Goal: Task Accomplishment & Management: Complete application form

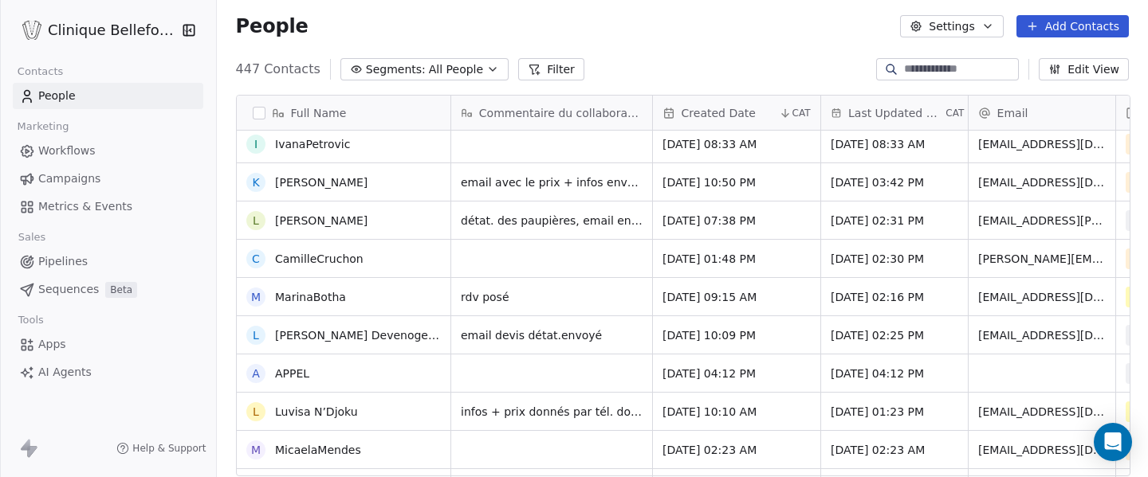
scroll to position [548, 0]
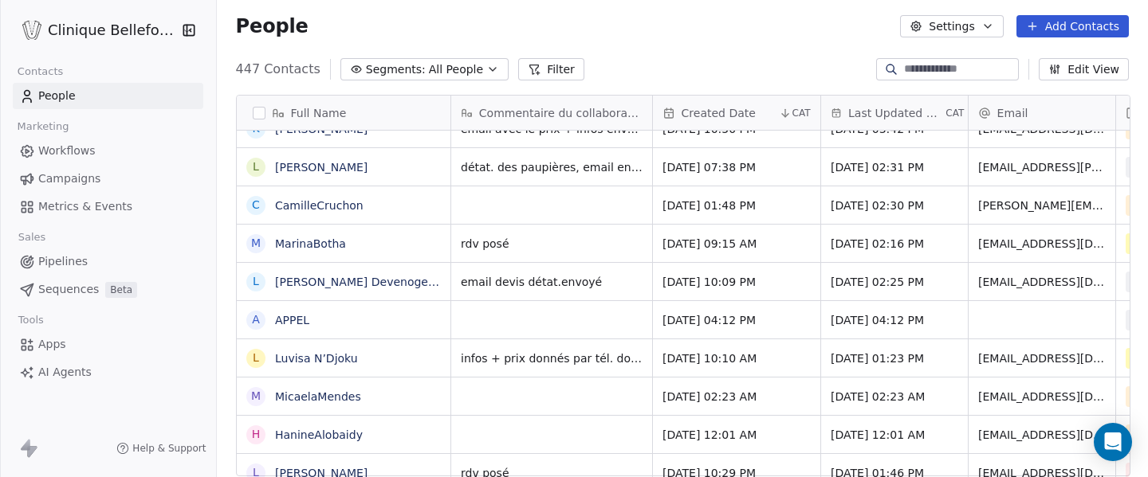
click at [506, 395] on div "grid" at bounding box center [551, 396] width 201 height 37
click at [544, 399] on div "grid" at bounding box center [551, 396] width 201 height 37
click at [584, 399] on div "grid" at bounding box center [551, 396] width 201 height 37
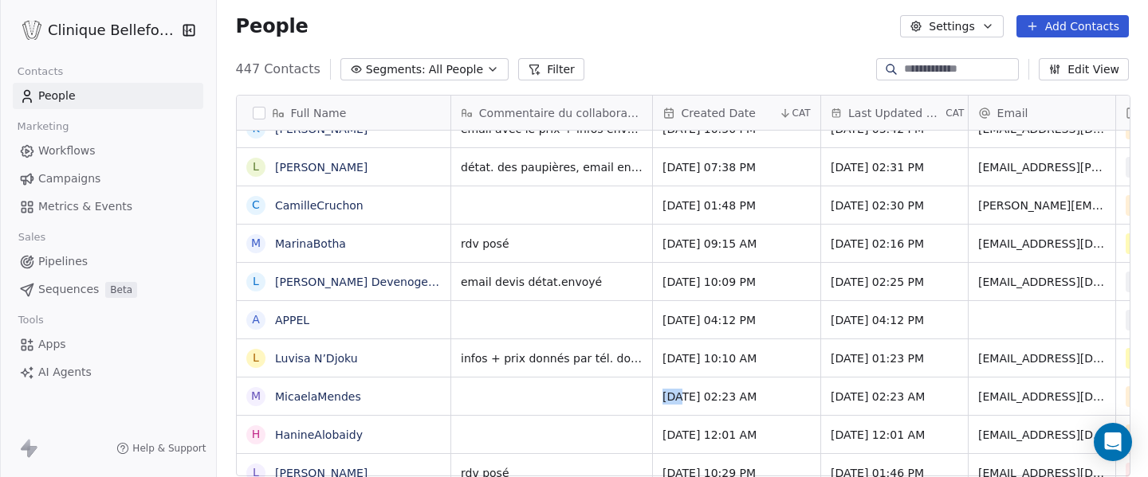
click at [584, 399] on div "grid" at bounding box center [551, 396] width 201 height 37
click at [511, 391] on div "grid" at bounding box center [551, 396] width 201 height 37
type textarea "**********"
click at [732, 395] on html "Clinique Bellefontaine Contacts People Marketing Workflows Campaigns Metrics & …" at bounding box center [574, 238] width 1148 height 477
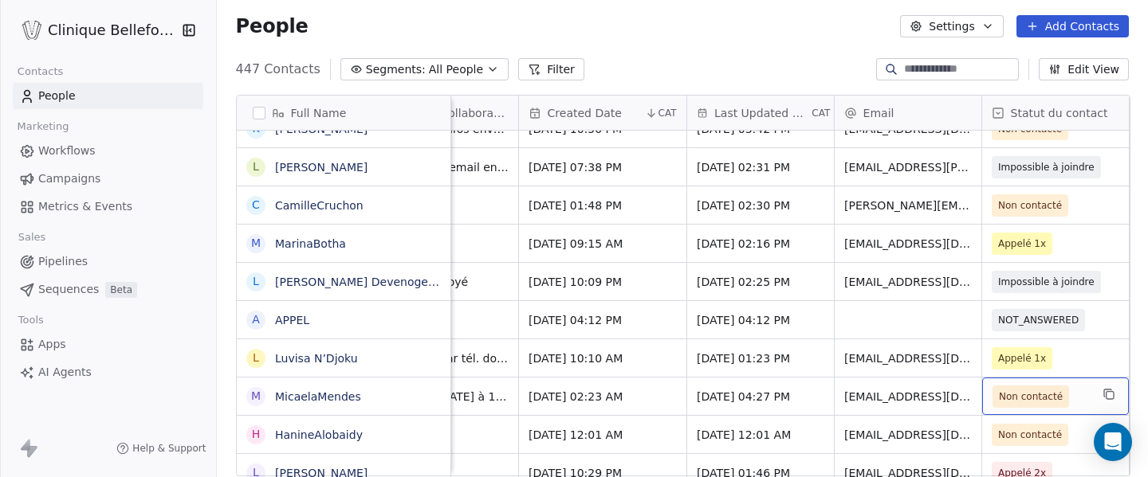
click at [1036, 392] on span "Non contacté" at bounding box center [1031, 397] width 64 height 16
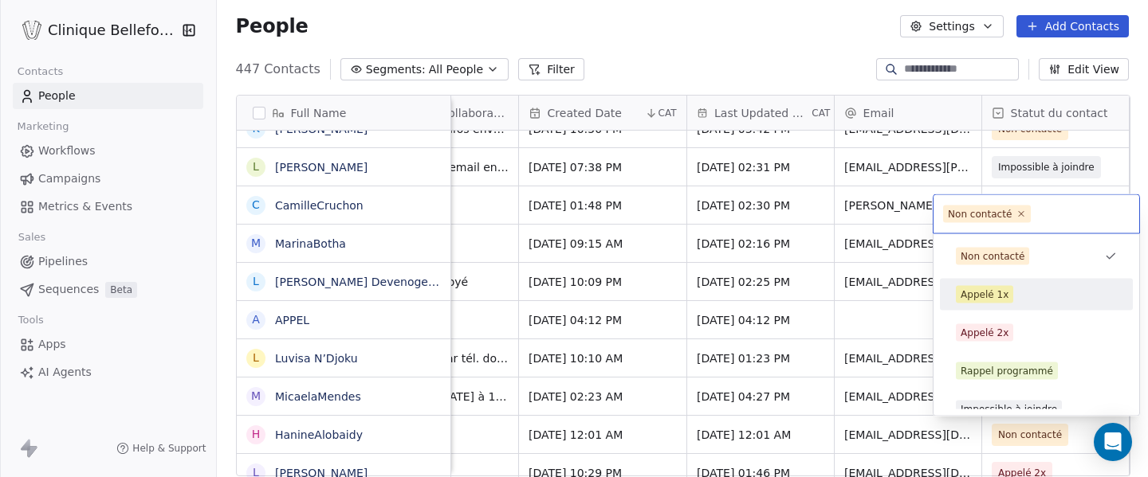
click at [976, 292] on div "Appelé 1x" at bounding box center [984, 295] width 48 height 14
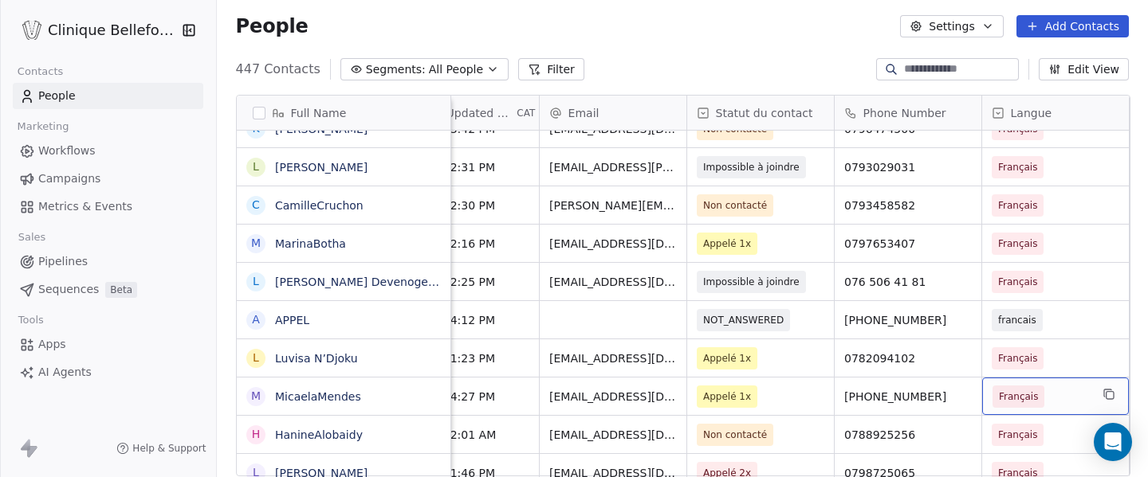
scroll to position [0, 576]
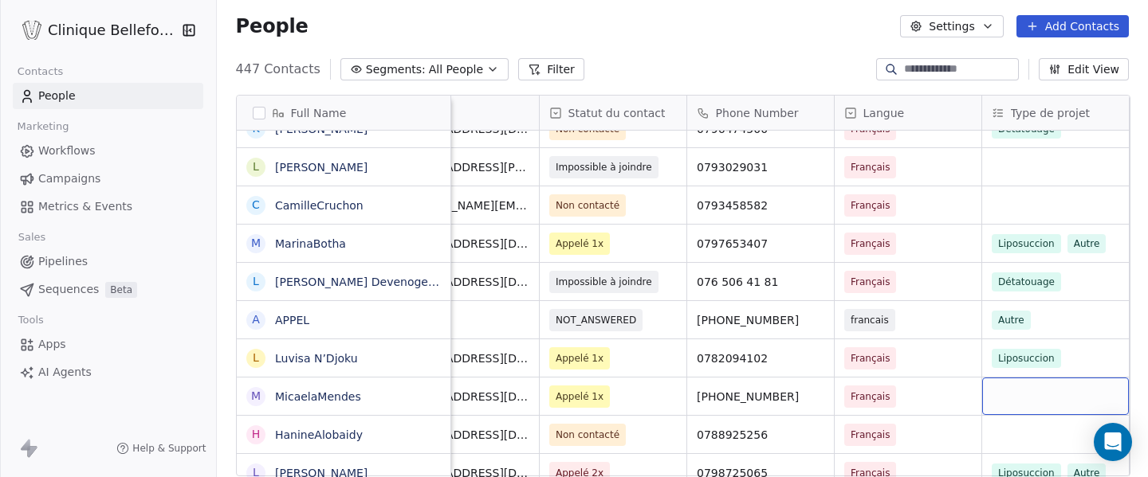
click at [1038, 400] on div "grid" at bounding box center [1055, 396] width 147 height 37
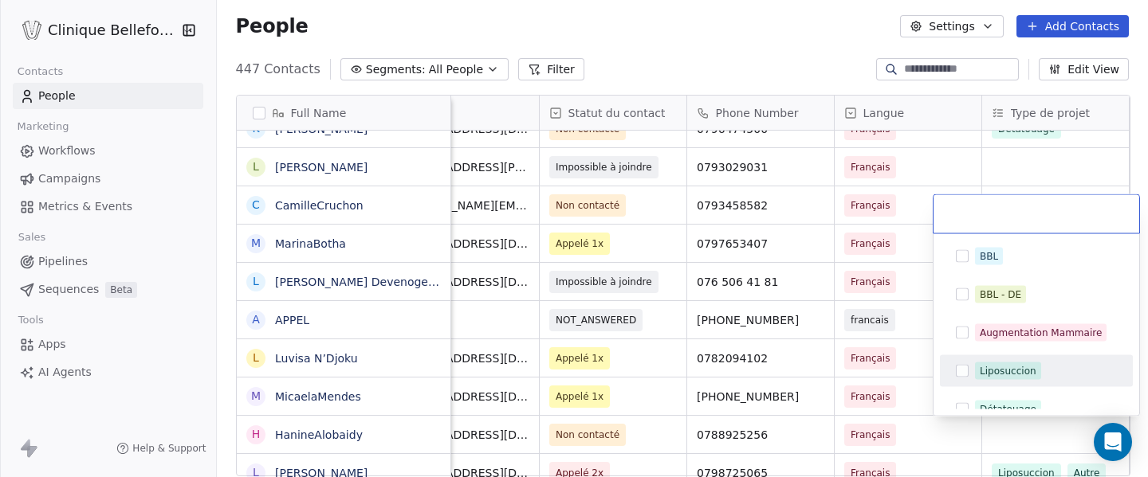
click at [966, 367] on button "Suggestions" at bounding box center [962, 371] width 13 height 13
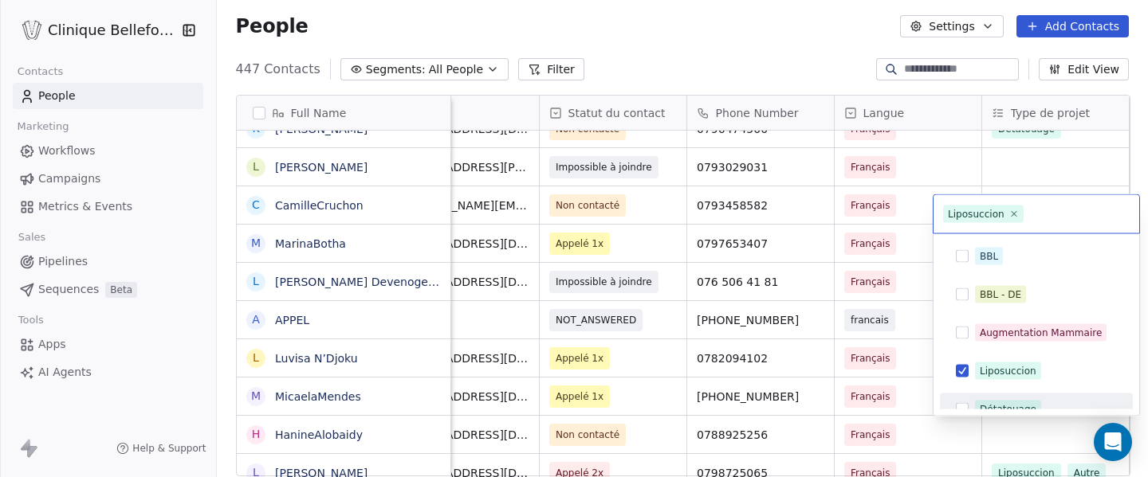
click at [876, 397] on html "Clinique Bellefontaine Contacts People Marketing Workflows Campaigns Metrics & …" at bounding box center [574, 238] width 1148 height 477
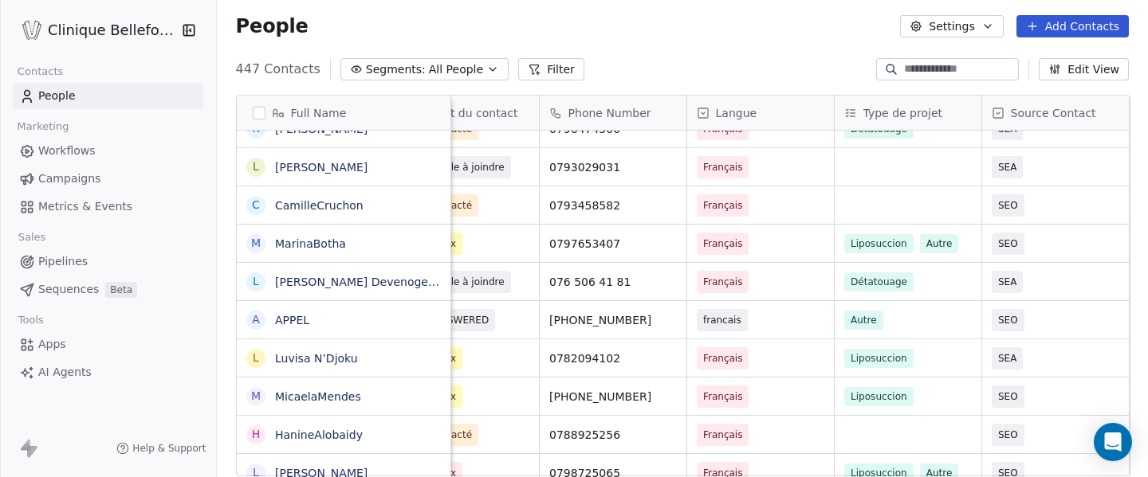
scroll to position [0, 875]
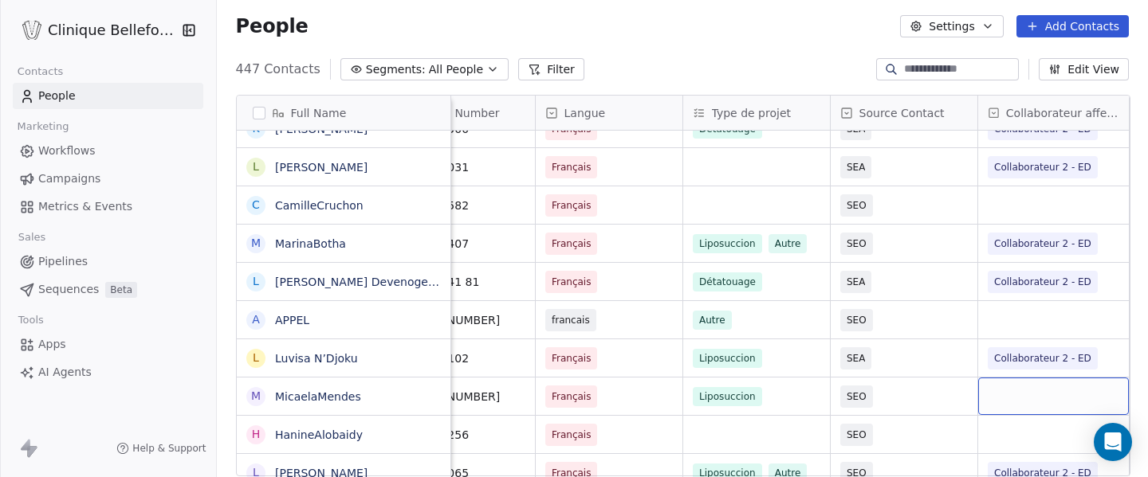
click at [1003, 399] on div "grid" at bounding box center [1053, 396] width 151 height 37
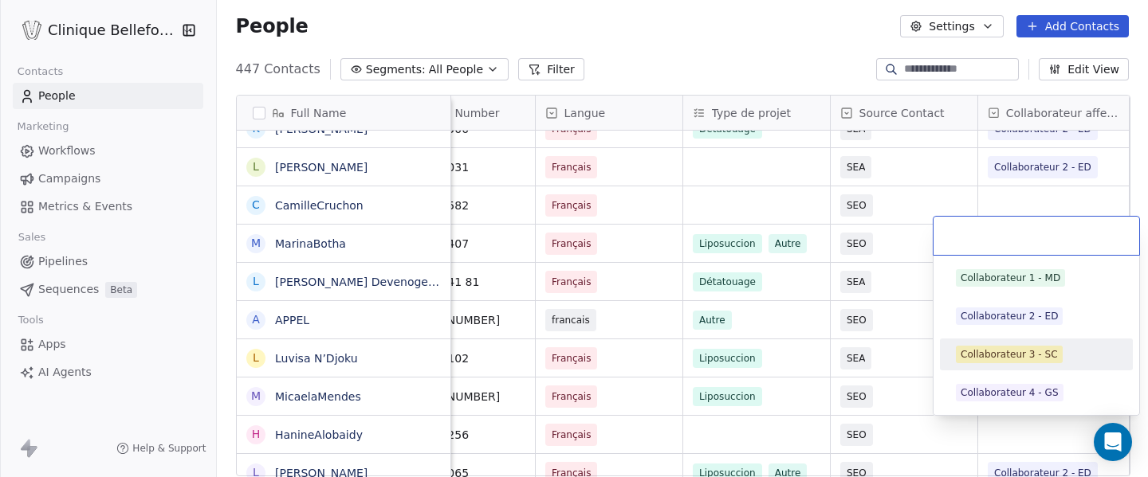
click at [982, 355] on div "Collaborateur 3 - SC" at bounding box center [1008, 355] width 97 height 14
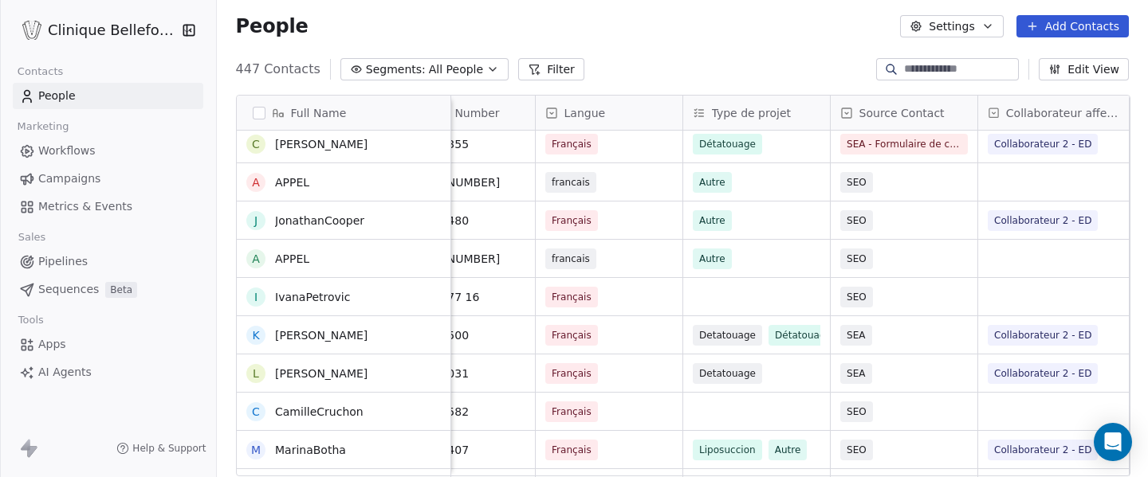
scroll to position [350, 0]
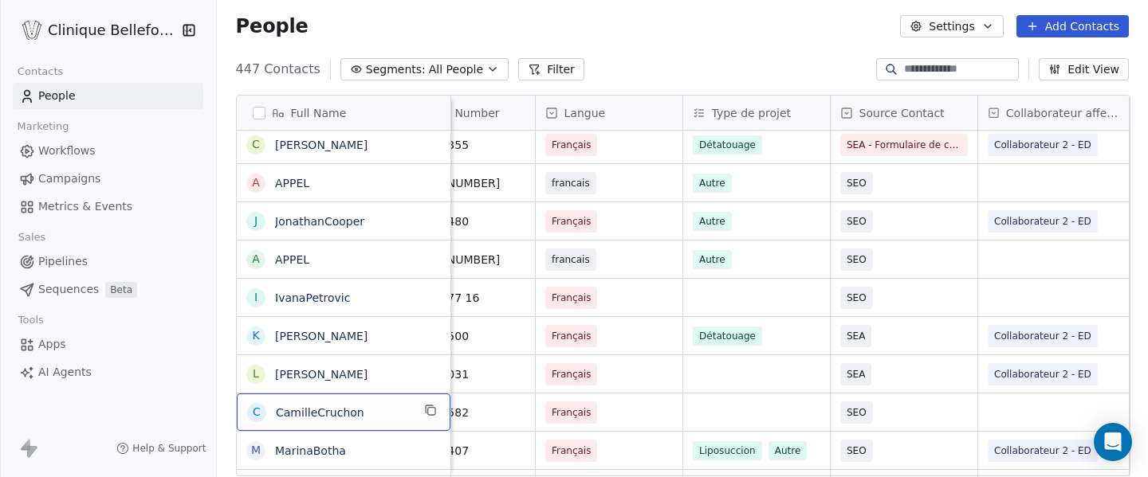
click at [387, 423] on div "C CamilleCruchon" at bounding box center [344, 412] width 214 height 37
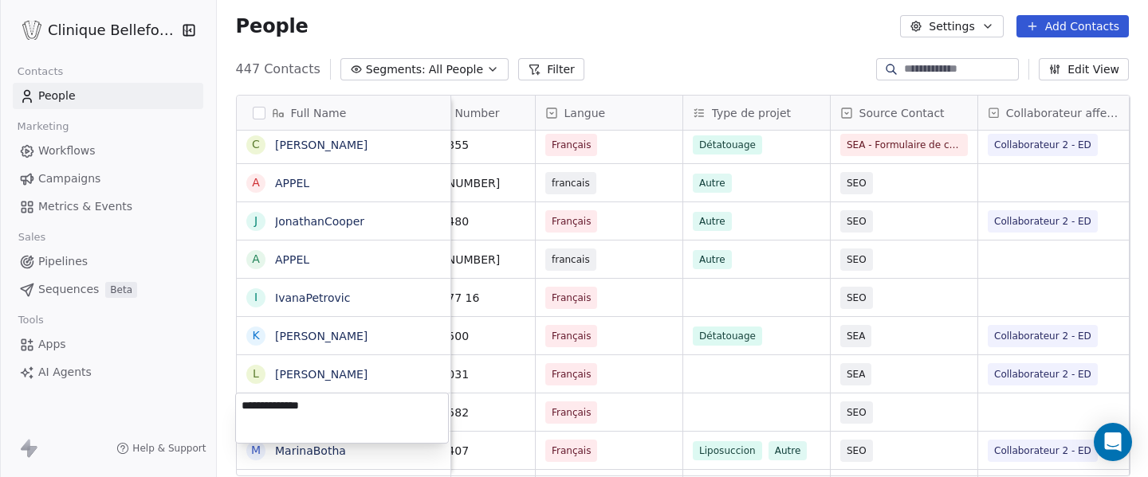
click at [387, 423] on textarea "**********" at bounding box center [342, 418] width 212 height 49
click at [507, 414] on html "Clinique Bellefontaine Contacts People Marketing Workflows Campaigns Metrics & …" at bounding box center [574, 238] width 1148 height 477
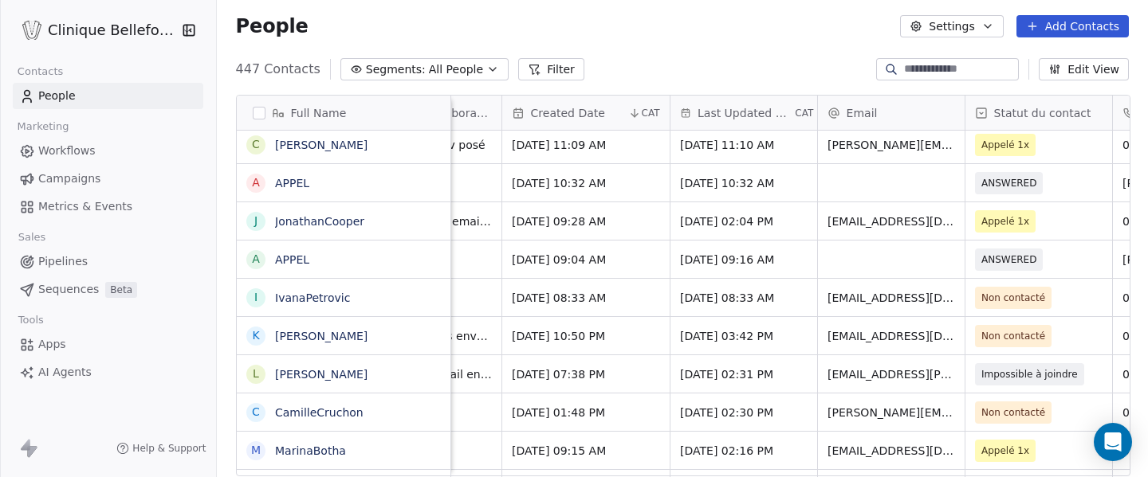
scroll to position [0, 0]
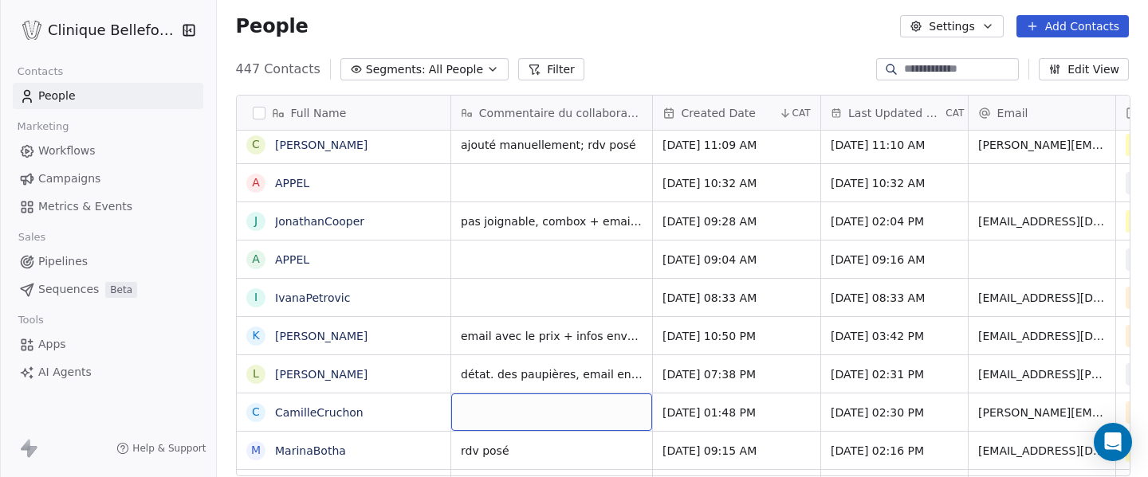
click at [478, 410] on div "grid" at bounding box center [551, 412] width 201 height 37
click at [708, 422] on html "Clinique Bellefontaine Contacts People Marketing Workflows Campaigns Metrics & …" at bounding box center [574, 238] width 1148 height 477
click at [552, 414] on div "grid" at bounding box center [551, 412] width 201 height 37
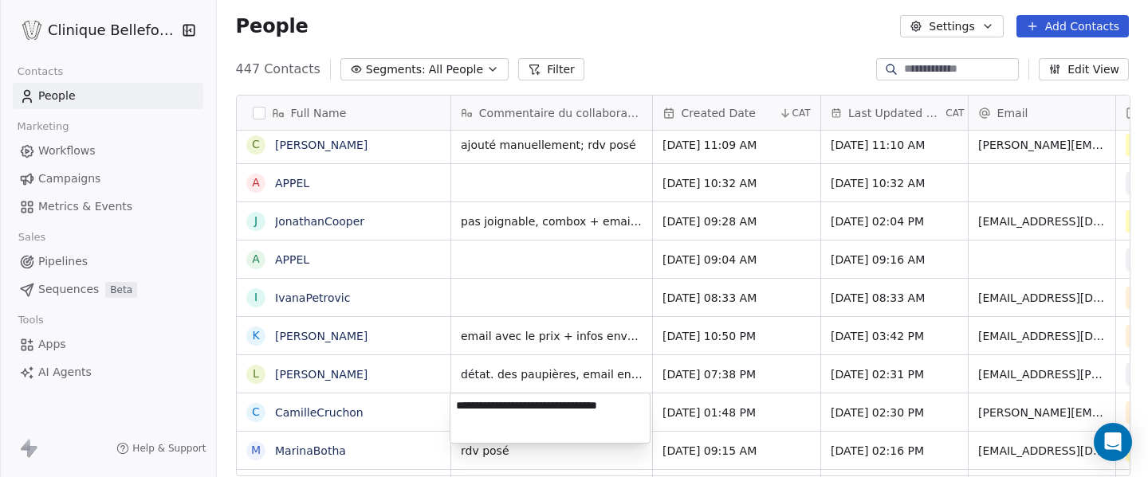
type textarea "**********"
click at [709, 410] on html "Clinique Bellefontaine Contacts People Marketing Workflows Campaigns Metrics & …" at bounding box center [574, 238] width 1148 height 477
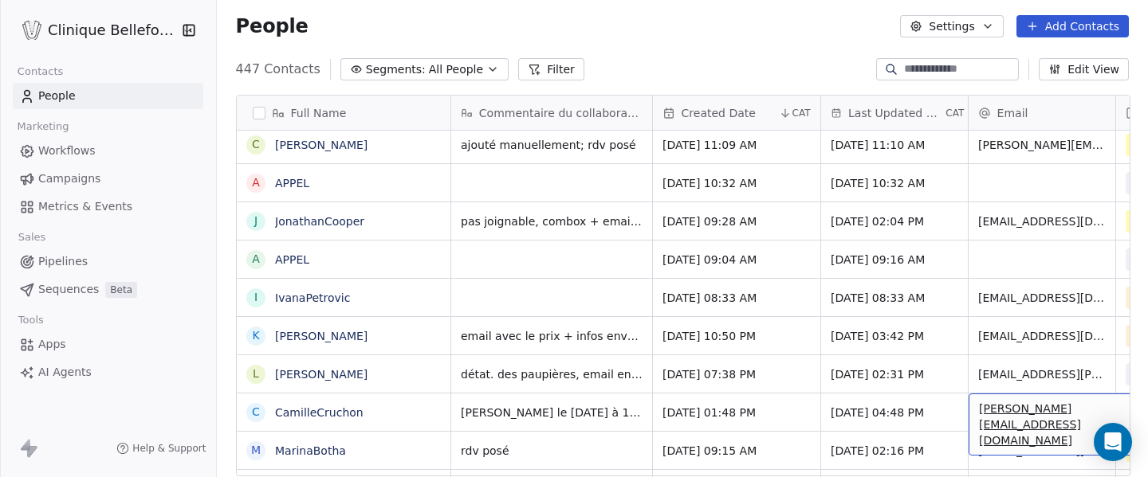
scroll to position [0, 134]
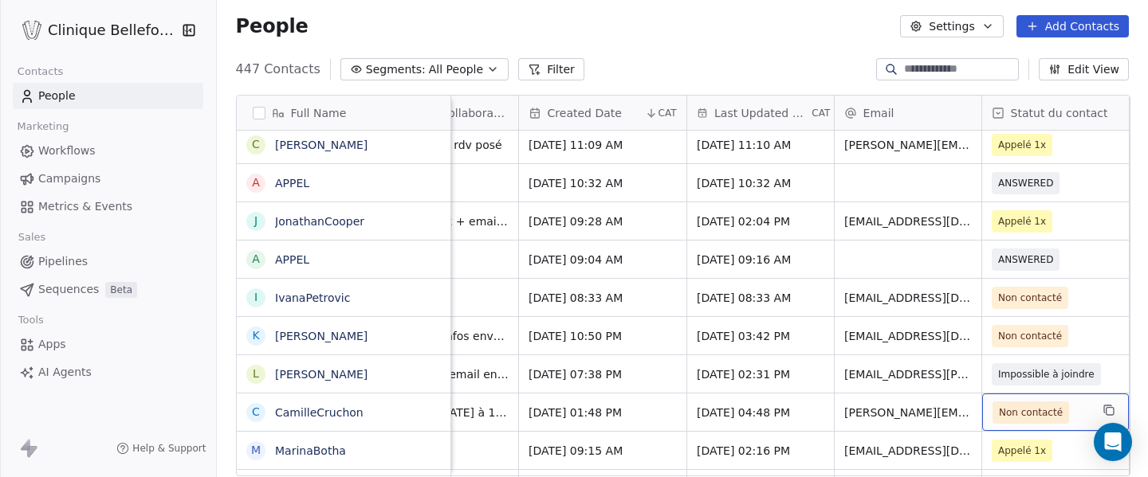
click at [1047, 415] on span "Non contacté" at bounding box center [1031, 413] width 64 height 16
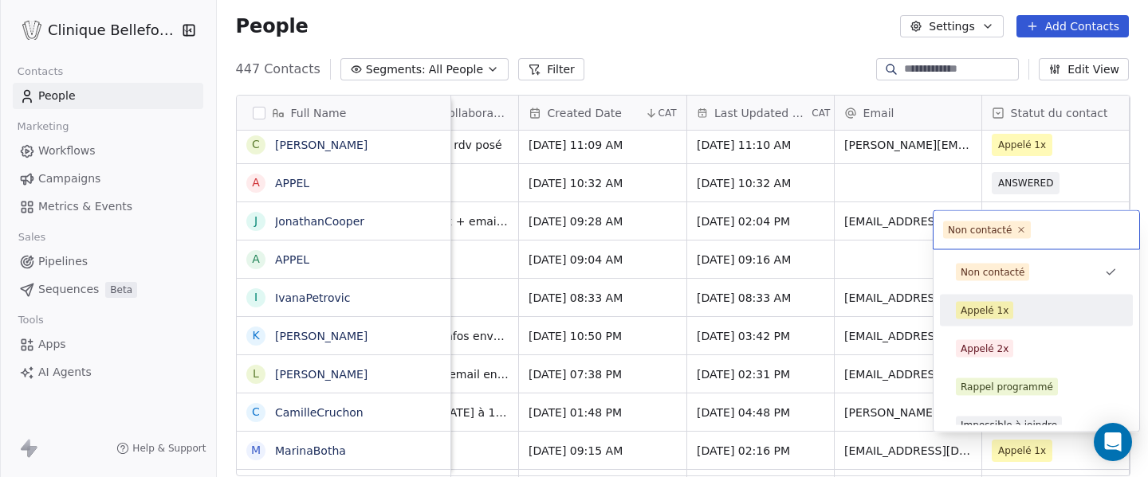
click at [984, 318] on span "Appelé 1x" at bounding box center [984, 311] width 57 height 18
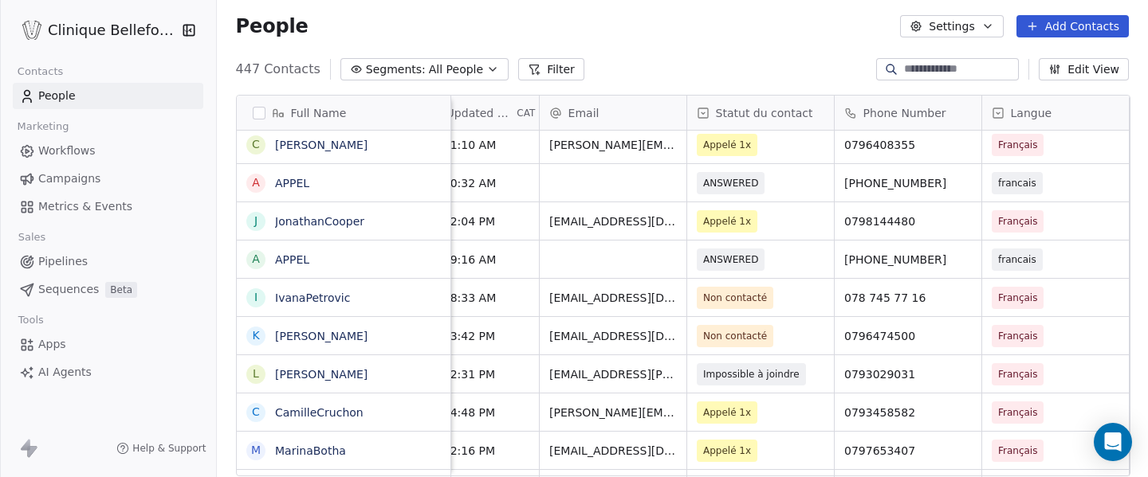
scroll to position [0, 576]
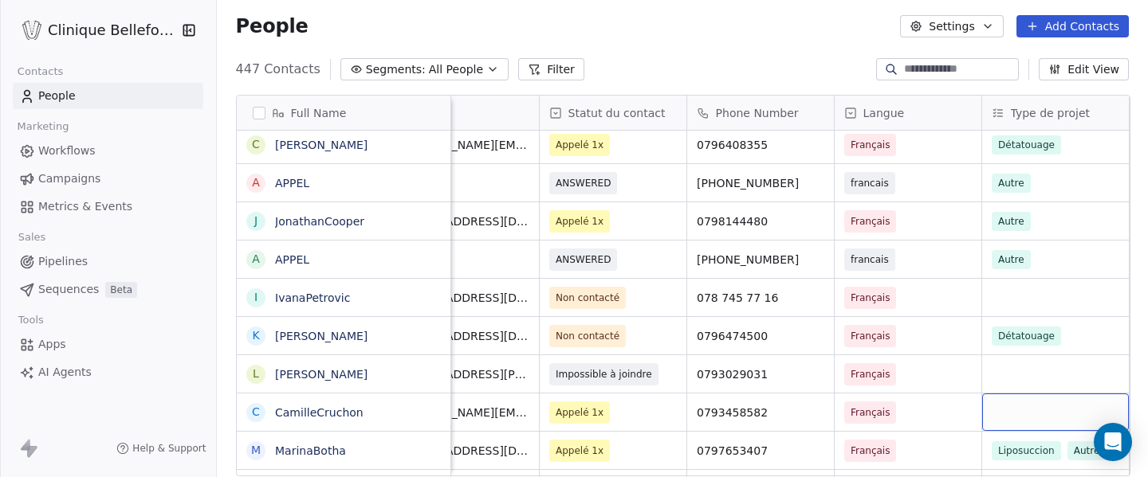
click at [1020, 410] on div "grid" at bounding box center [1055, 412] width 147 height 37
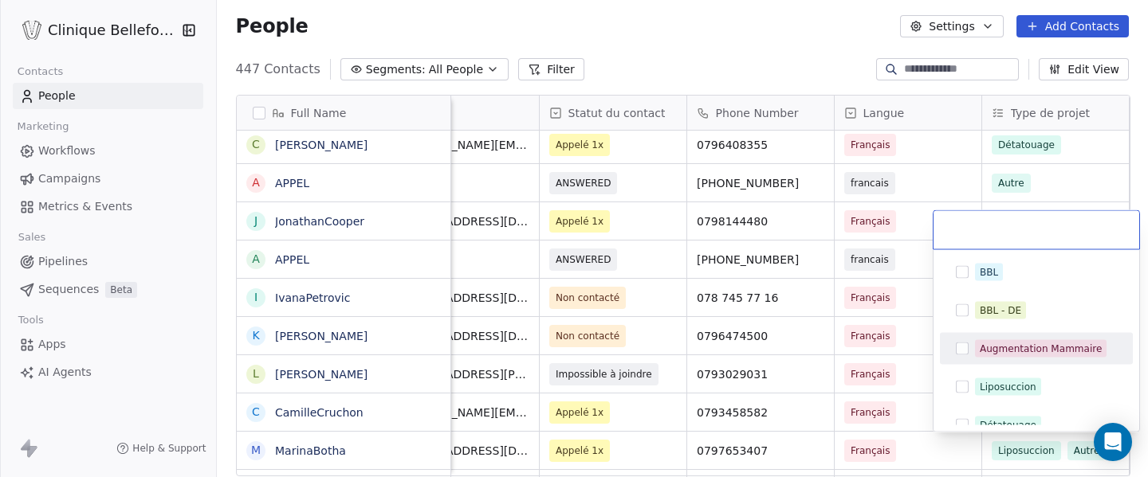
click at [962, 350] on button "Suggestions" at bounding box center [962, 349] width 13 height 13
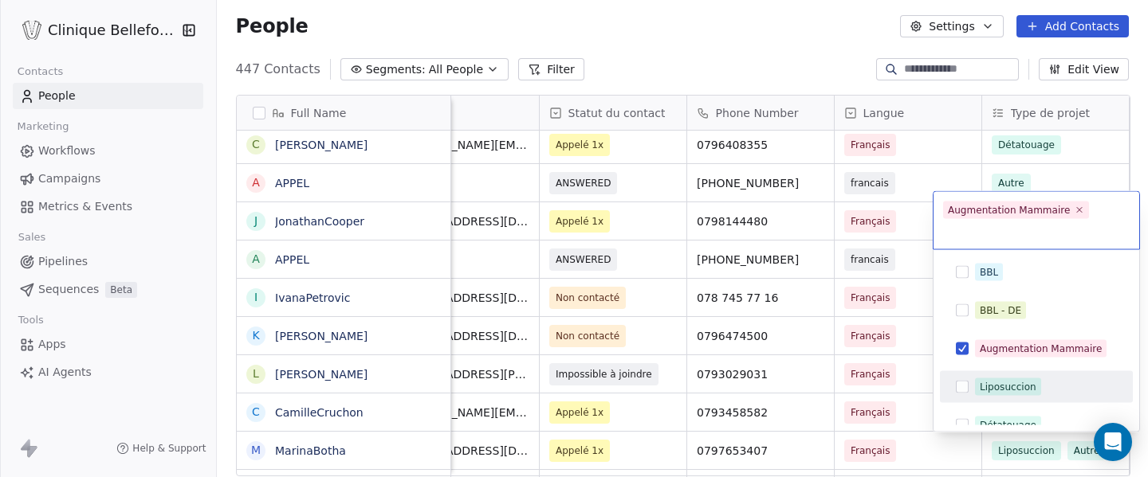
click at [909, 411] on html "Clinique Bellefontaine Contacts People Marketing Workflows Campaigns Metrics & …" at bounding box center [574, 238] width 1148 height 477
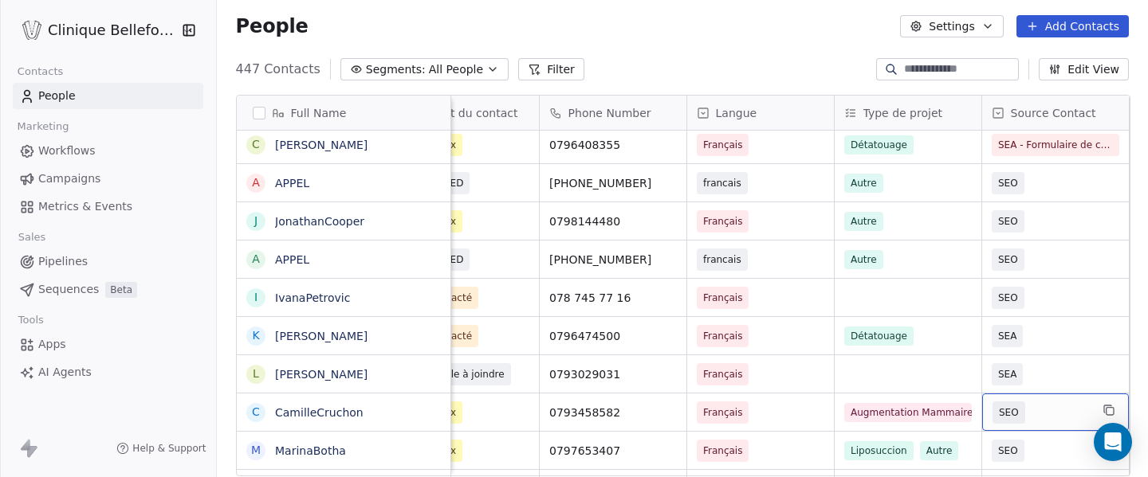
scroll to position [0, 875]
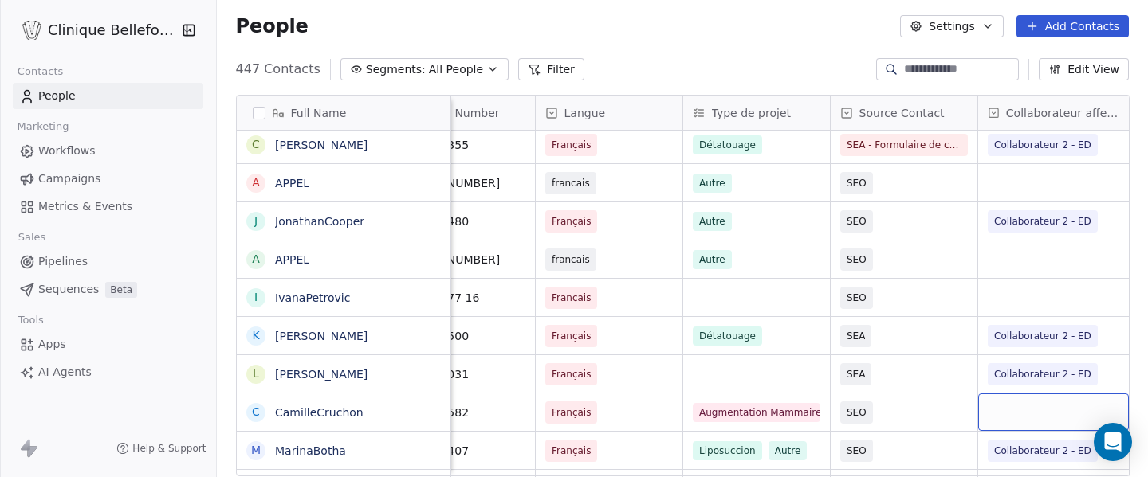
click at [1036, 418] on div "grid" at bounding box center [1053, 412] width 151 height 37
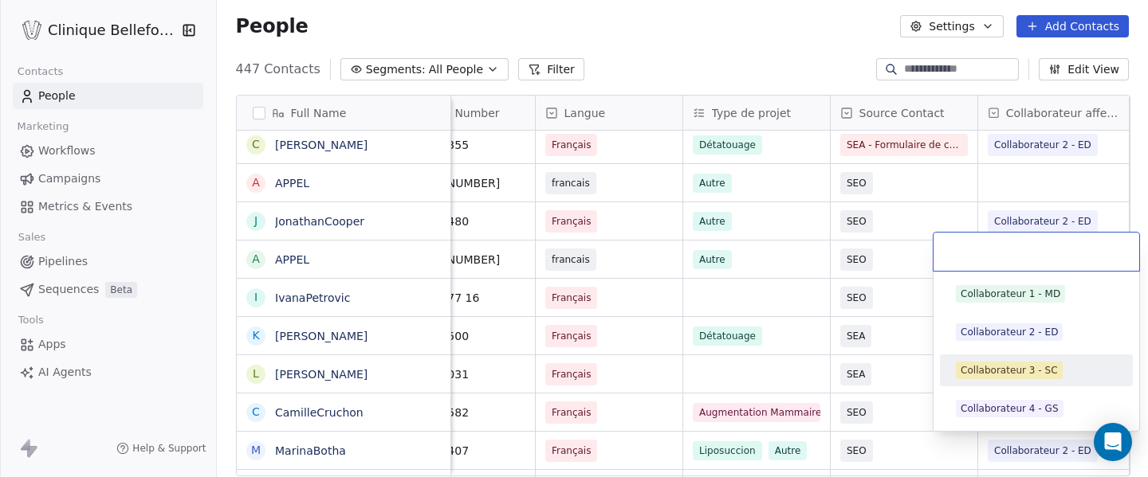
click at [1020, 371] on div "Collaborateur 3 - SC" at bounding box center [1008, 370] width 97 height 14
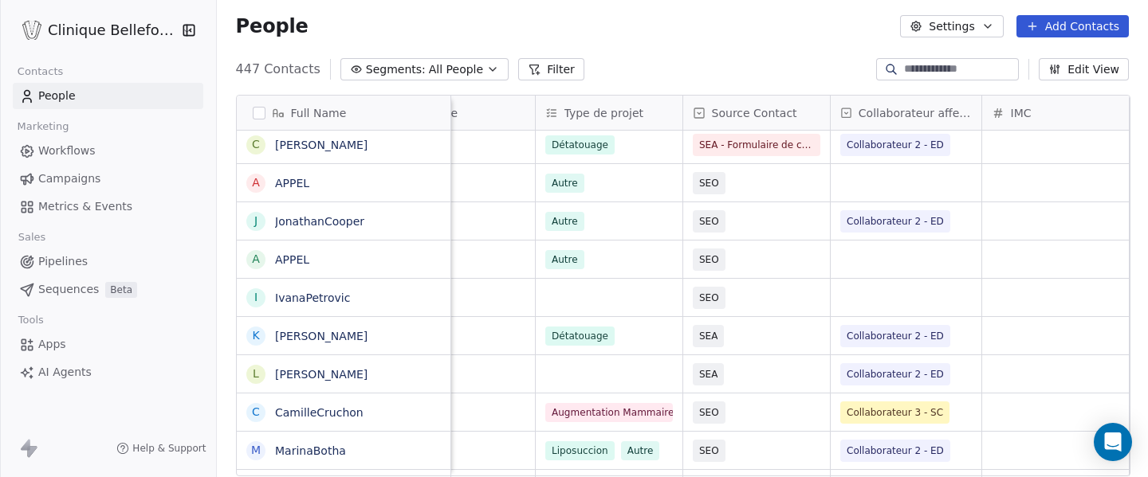
scroll to position [0, 1170]
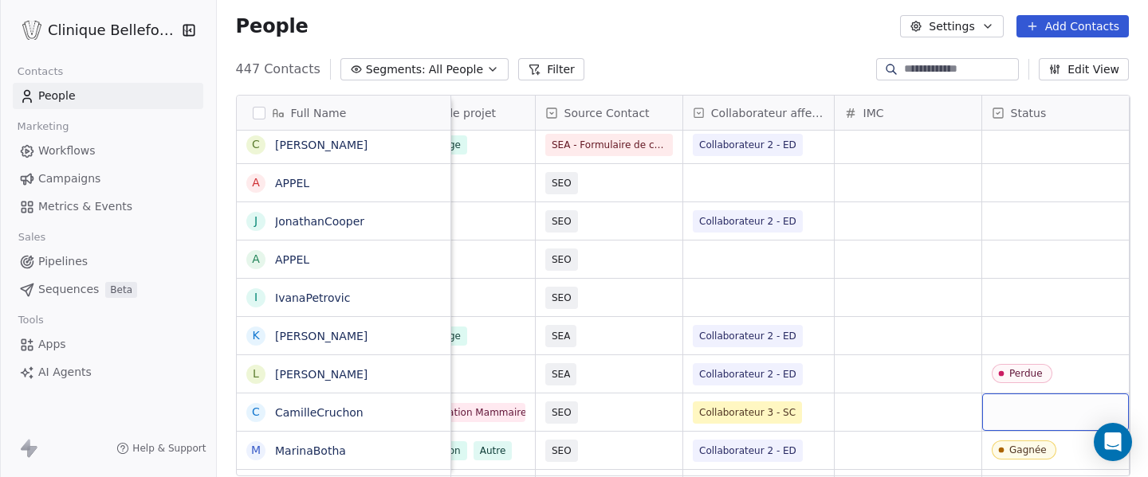
click at [1035, 418] on div "grid" at bounding box center [1055, 412] width 147 height 37
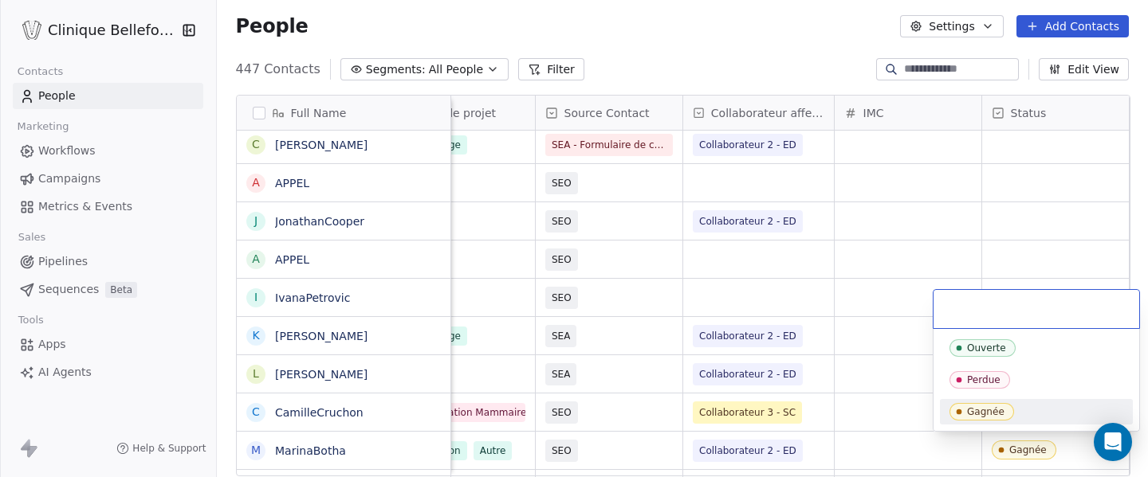
click at [1002, 416] on div "Gagnée" at bounding box center [985, 411] width 37 height 11
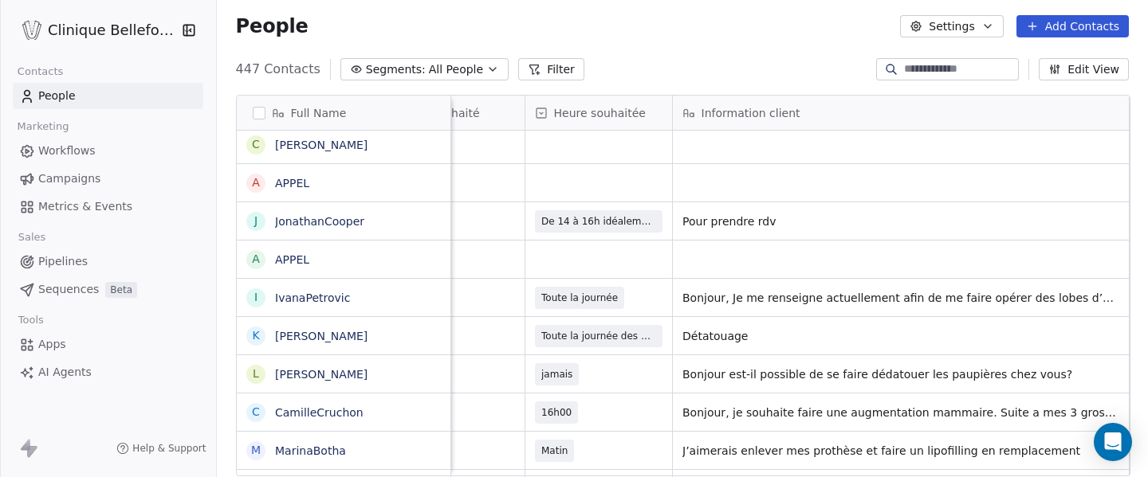
scroll to position [0, 2018]
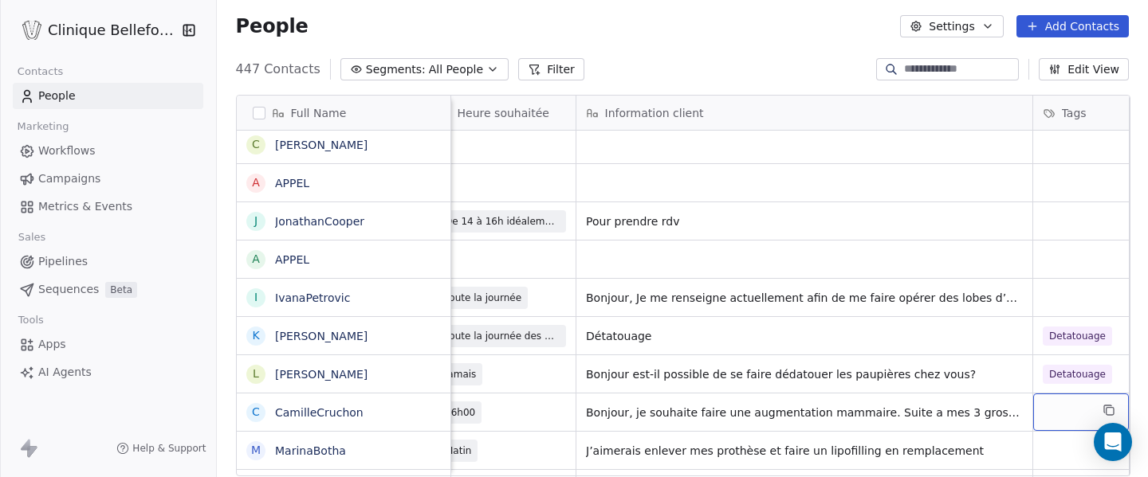
click at [1084, 411] on div "grid" at bounding box center [1081, 412] width 96 height 37
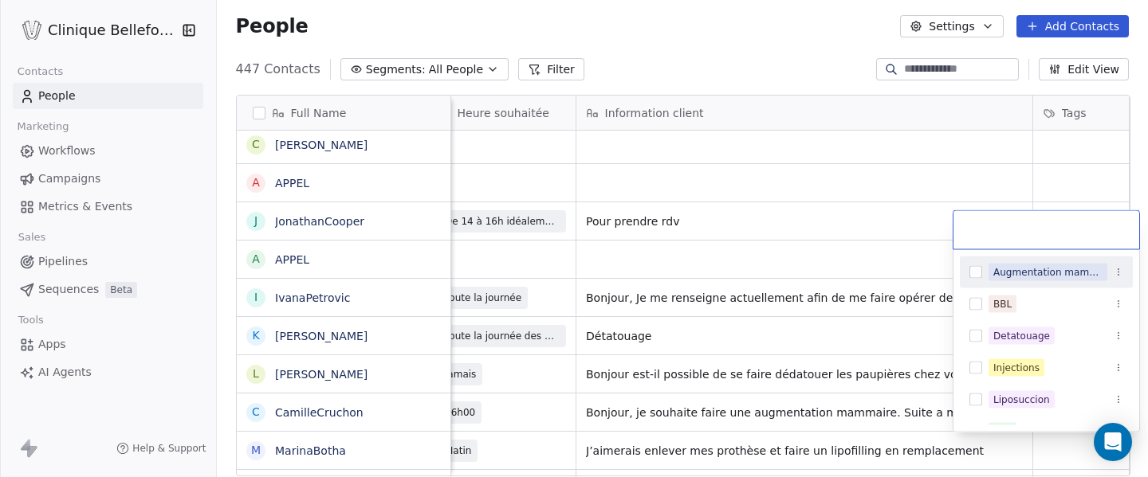
click at [977, 276] on button "Suggestions" at bounding box center [975, 272] width 13 height 13
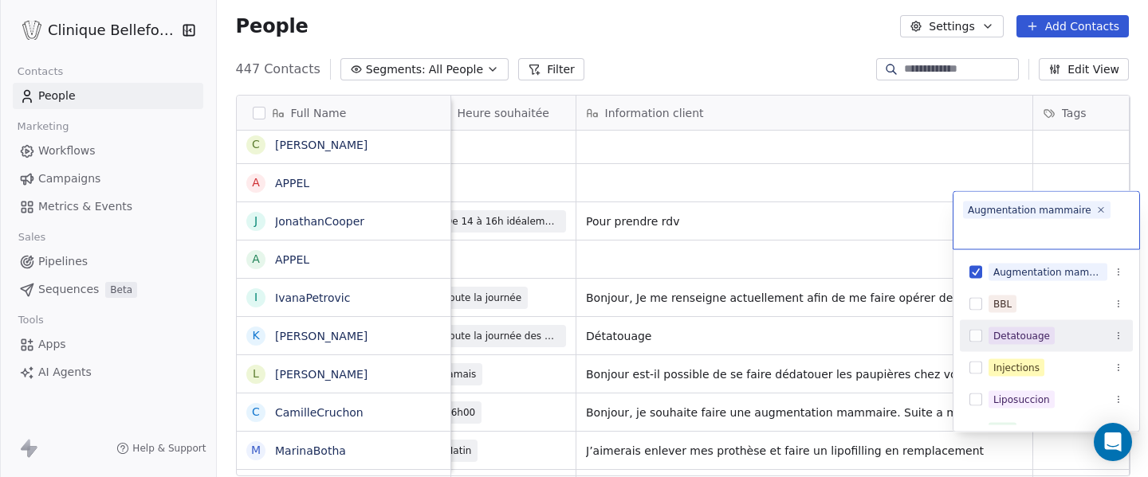
click at [919, 413] on html "Clinique Bellefontaine Contacts People Marketing Workflows Campaigns Metrics & …" at bounding box center [574, 238] width 1148 height 477
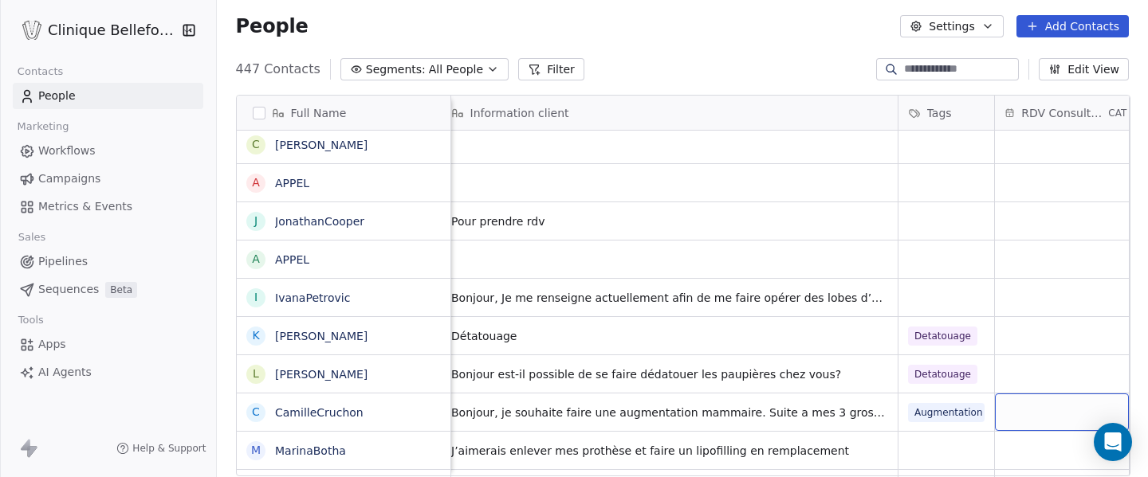
scroll to position [0, 2334]
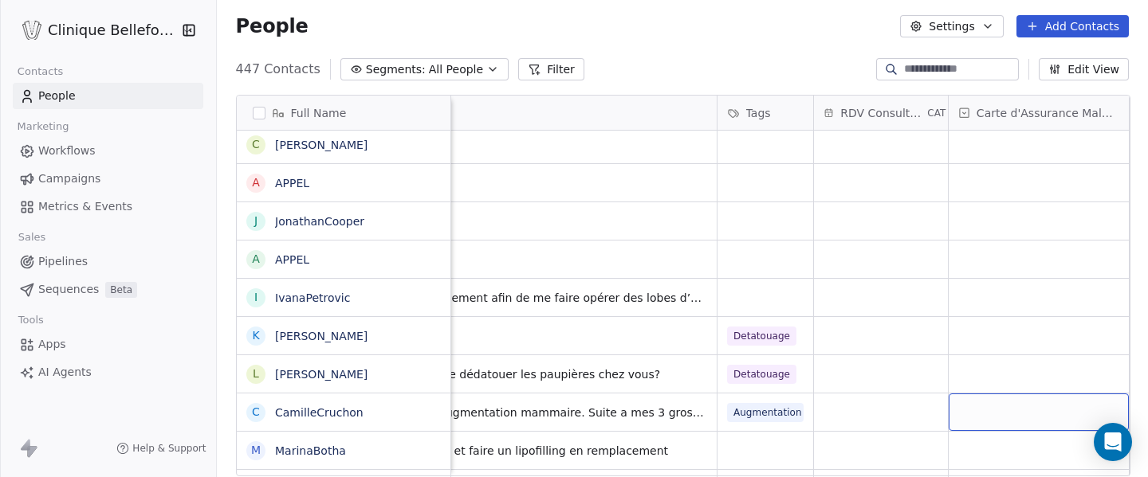
click at [1056, 423] on div "grid" at bounding box center [1038, 412] width 180 height 37
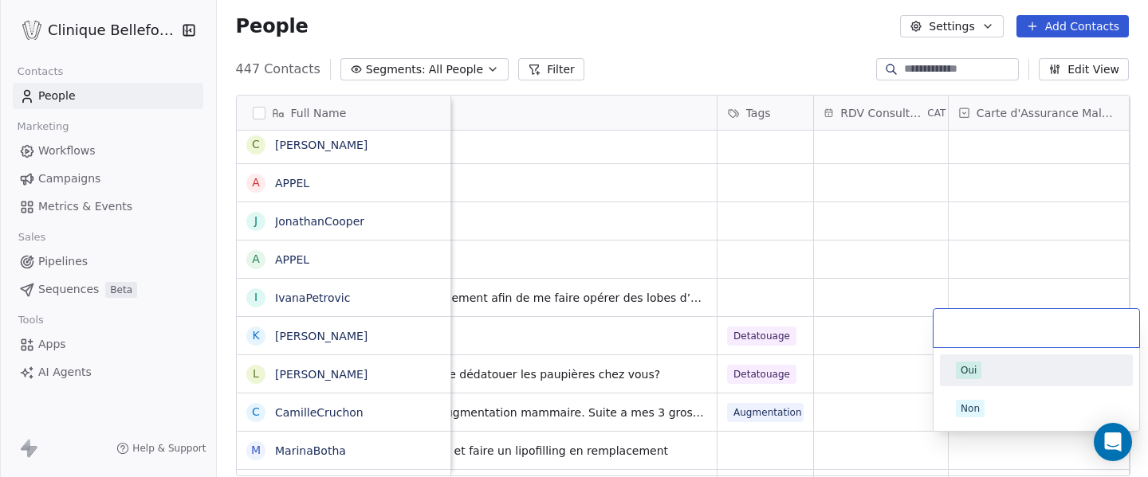
click at [980, 368] on span "Oui" at bounding box center [969, 371] width 26 height 18
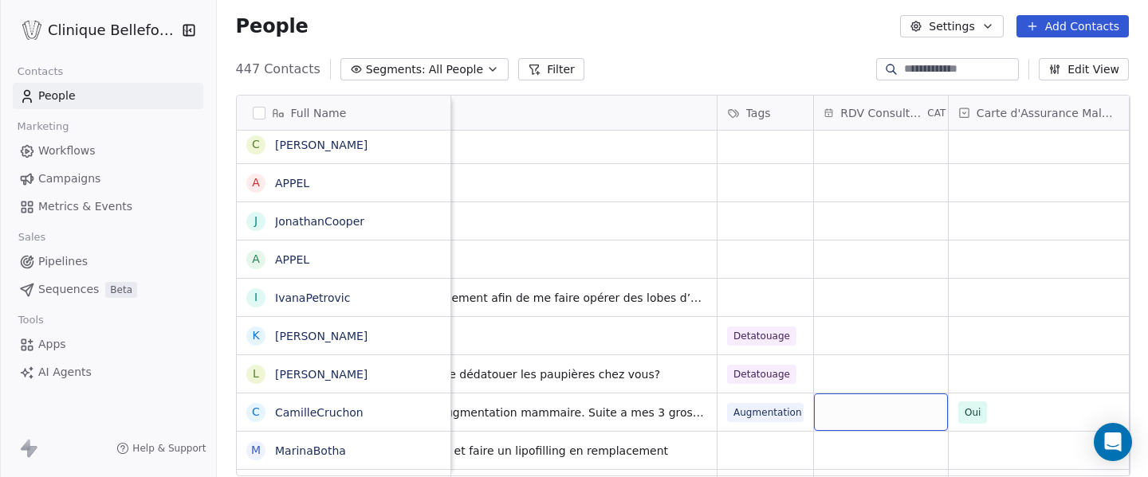
click at [877, 412] on div "grid" at bounding box center [881, 412] width 134 height 37
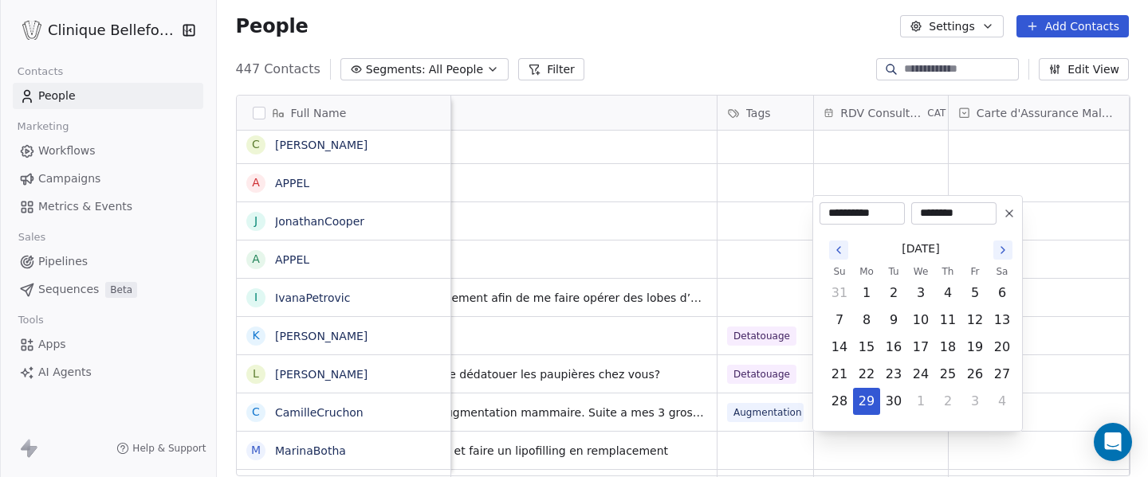
click at [871, 214] on input "**********" at bounding box center [862, 214] width 79 height 16
click at [998, 253] on icon "Go to the Next Month" at bounding box center [1002, 250] width 13 height 13
click at [944, 311] on button "9" at bounding box center [948, 321] width 26 height 26
type input "**********"
click at [944, 311] on button "9" at bounding box center [948, 321] width 26 height 26
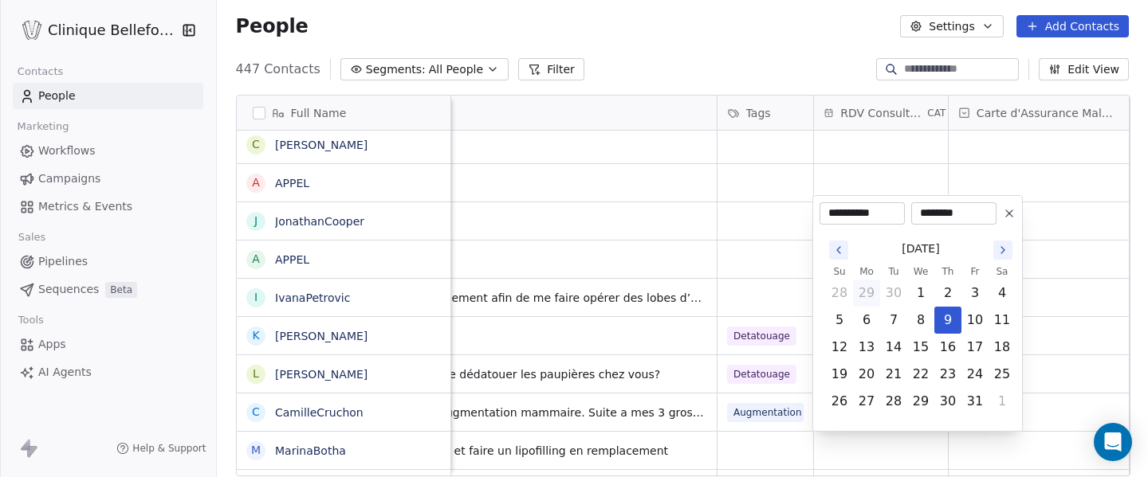
drag, startPoint x: 952, startPoint y: 214, endPoint x: 908, endPoint y: 213, distance: 43.9
click at [908, 213] on div "**********" at bounding box center [907, 213] width 177 height 22
click at [960, 212] on input "********" at bounding box center [953, 214] width 79 height 16
click at [982, 213] on input "********" at bounding box center [953, 214] width 79 height 16
type input "********"
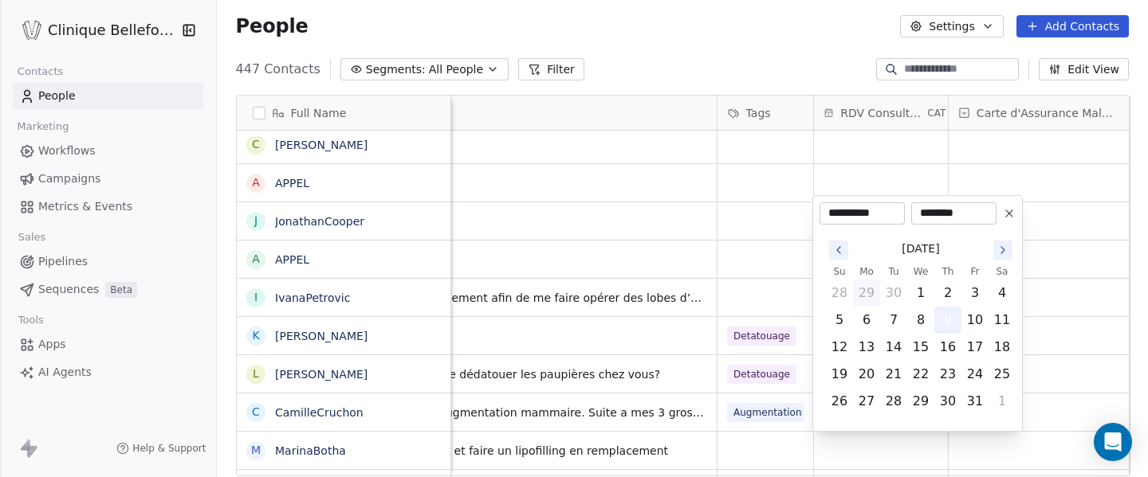
click at [951, 317] on button "9" at bounding box center [948, 321] width 26 height 26
click at [1006, 217] on icon at bounding box center [1009, 213] width 13 height 13
type input "**********"
type input "********"
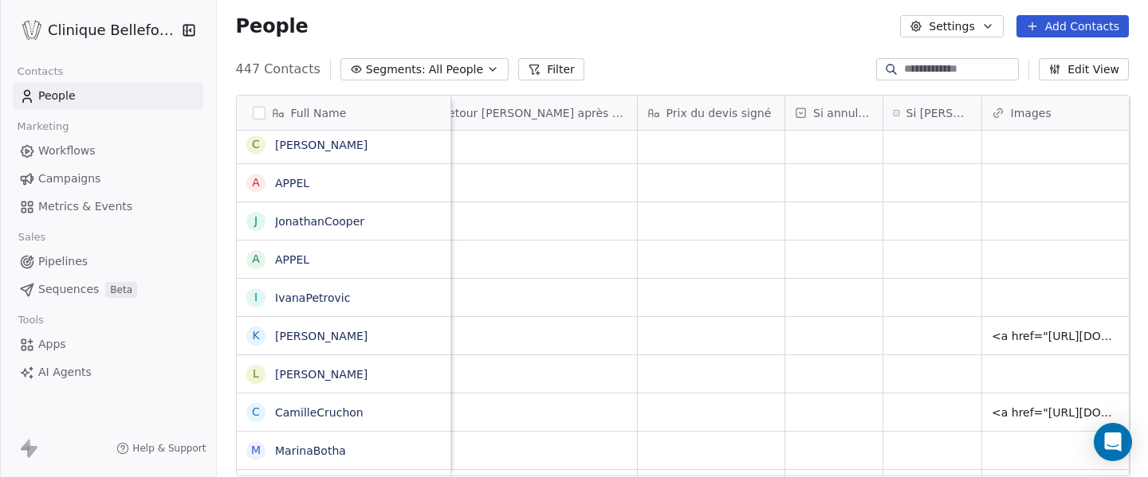
scroll to position [0, 3195]
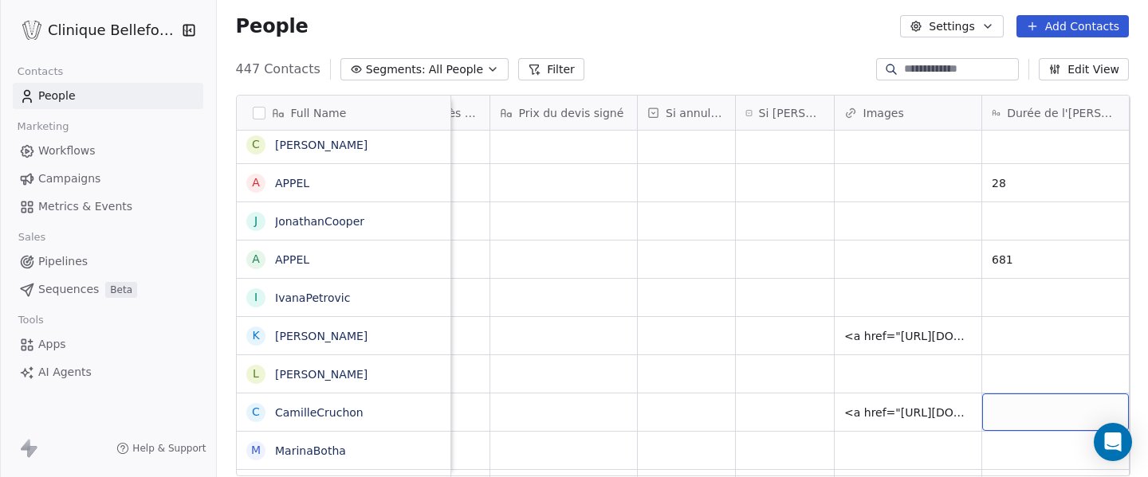
click at [1005, 404] on div "grid" at bounding box center [1055, 412] width 147 height 37
type textarea "******"
click at [1043, 348] on html "Clinique Bellefontaine Contacts People Marketing Workflows Campaigns Metrics & …" at bounding box center [574, 238] width 1148 height 477
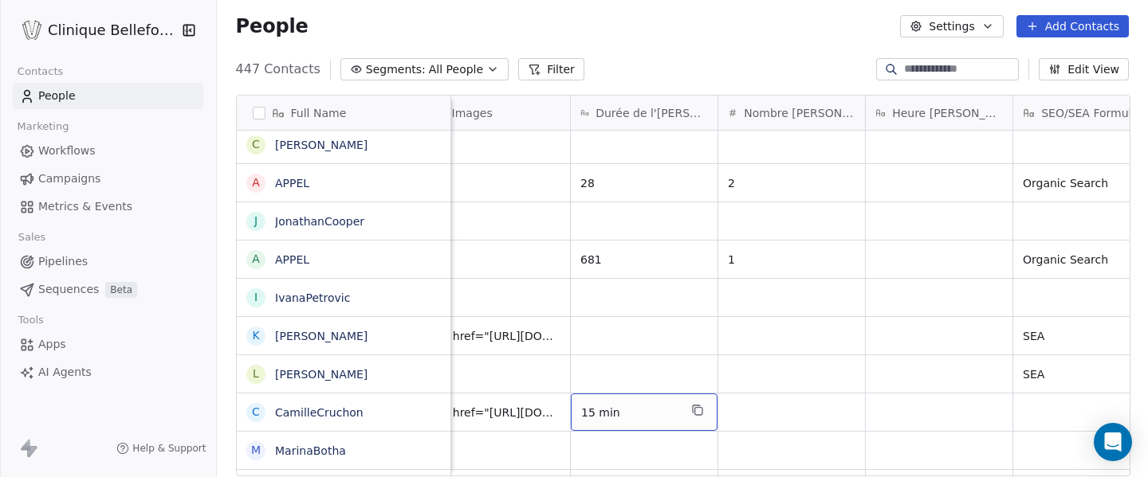
scroll to position [0, 3676]
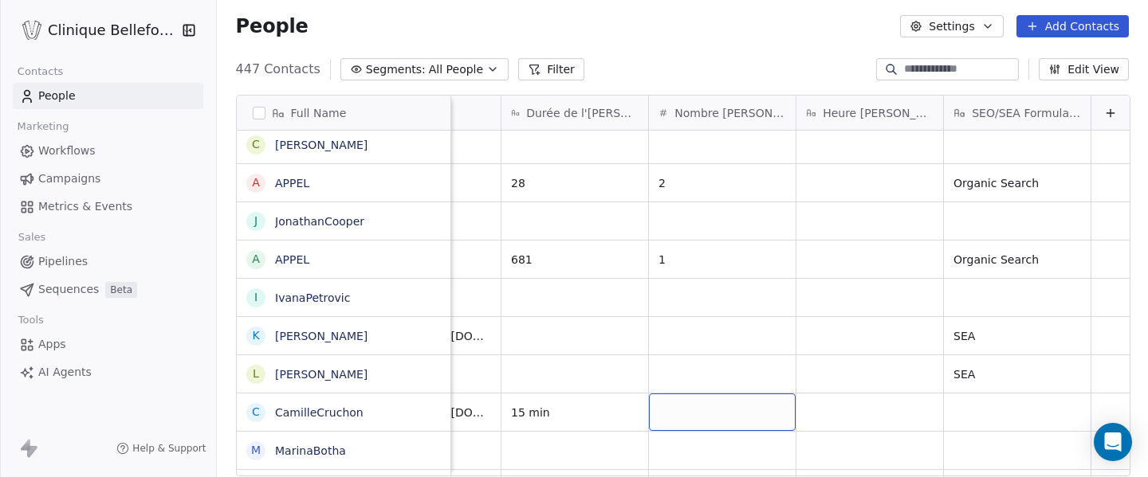
click at [673, 410] on div "grid" at bounding box center [722, 412] width 147 height 37
type input "*"
click at [830, 422] on html "Clinique Bellefontaine Contacts People Marketing Workflows Campaigns Metrics & …" at bounding box center [574, 238] width 1148 height 477
click at [830, 422] on div "grid" at bounding box center [869, 412] width 147 height 37
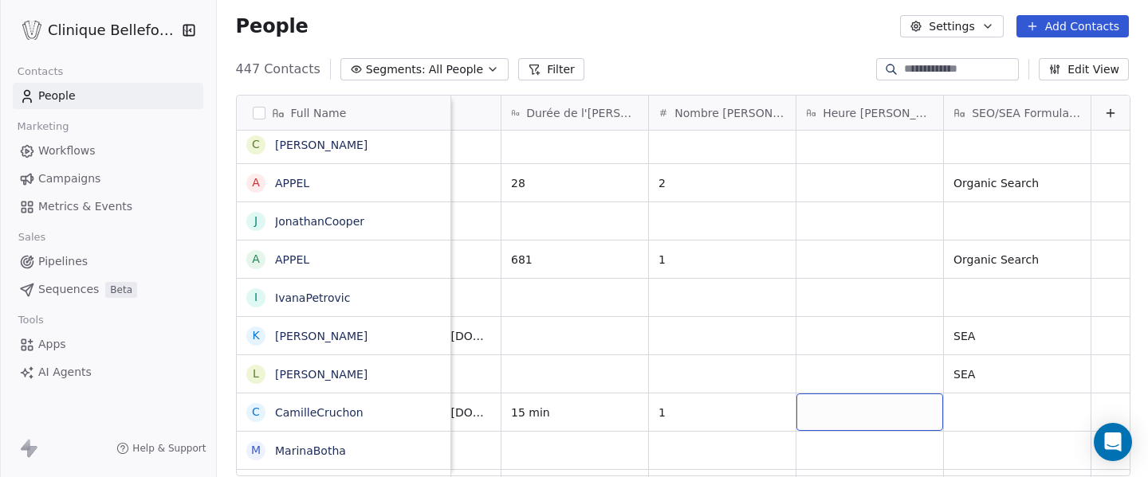
click at [830, 422] on div "grid" at bounding box center [869, 412] width 147 height 37
type textarea "*****"
click at [974, 430] on html "Clinique Bellefontaine Contacts People Marketing Workflows Campaigns Metrics & …" at bounding box center [574, 238] width 1148 height 477
click at [989, 411] on div "grid" at bounding box center [1017, 412] width 147 height 37
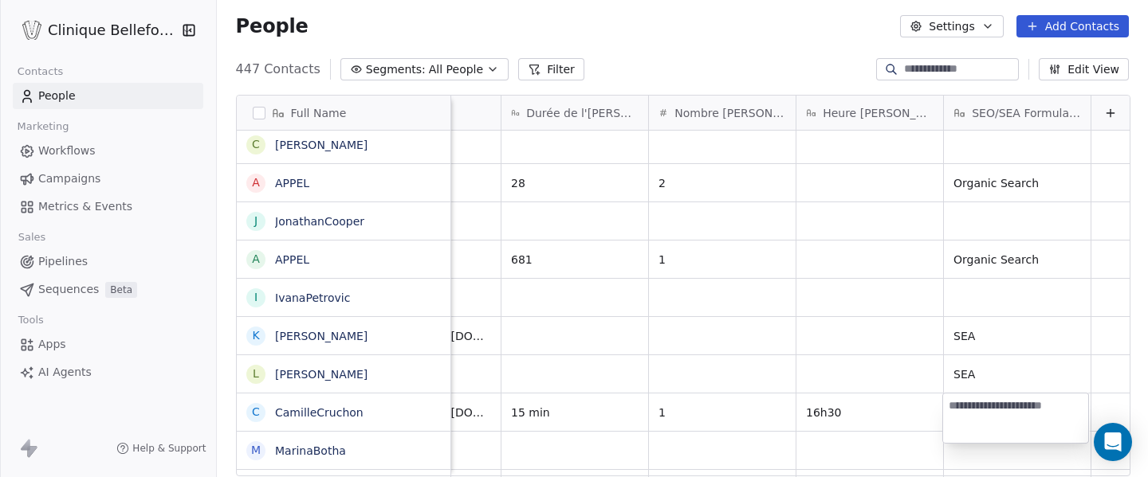
click at [899, 413] on html "Clinique Bellefontaine Contacts People Marketing Workflows Campaigns Metrics & …" at bounding box center [574, 238] width 1148 height 477
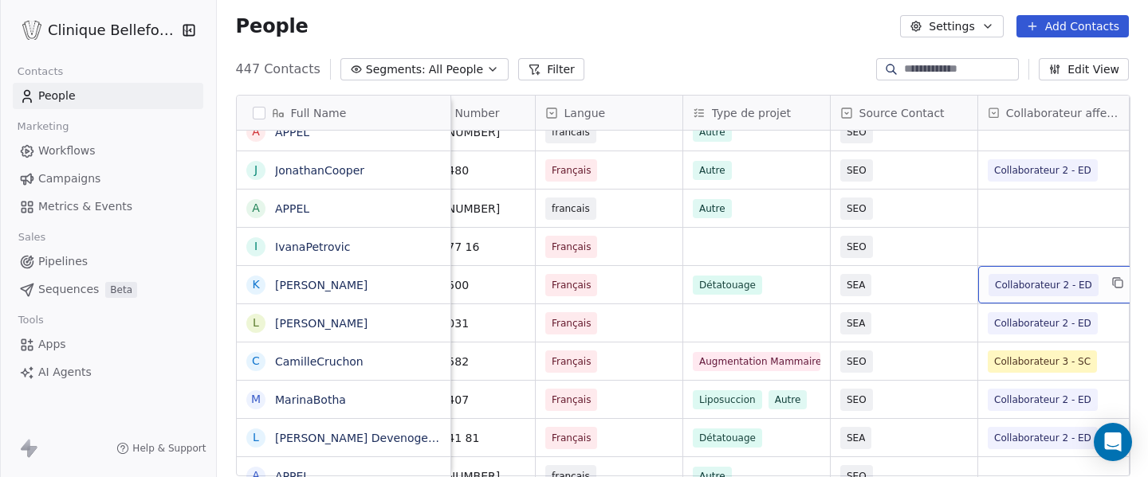
scroll to position [0, 1023]
